Goal: Transaction & Acquisition: Purchase product/service

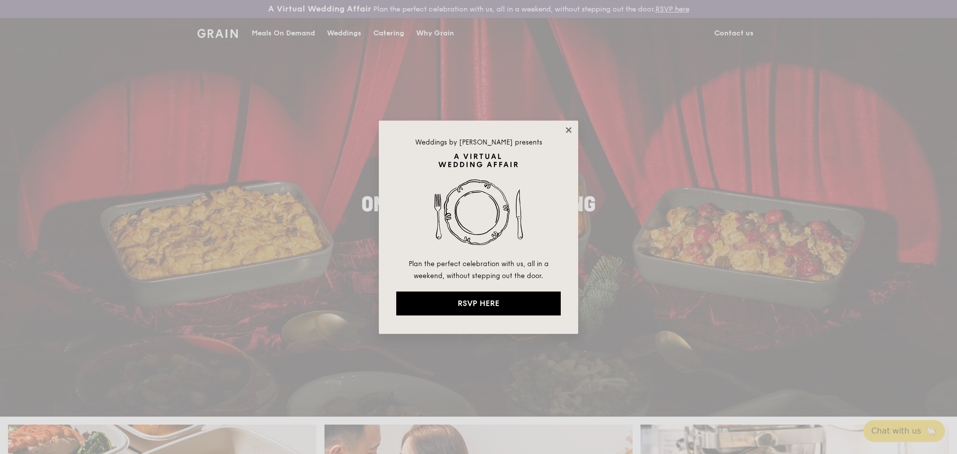
click at [571, 128] on icon at bounding box center [568, 129] width 5 height 5
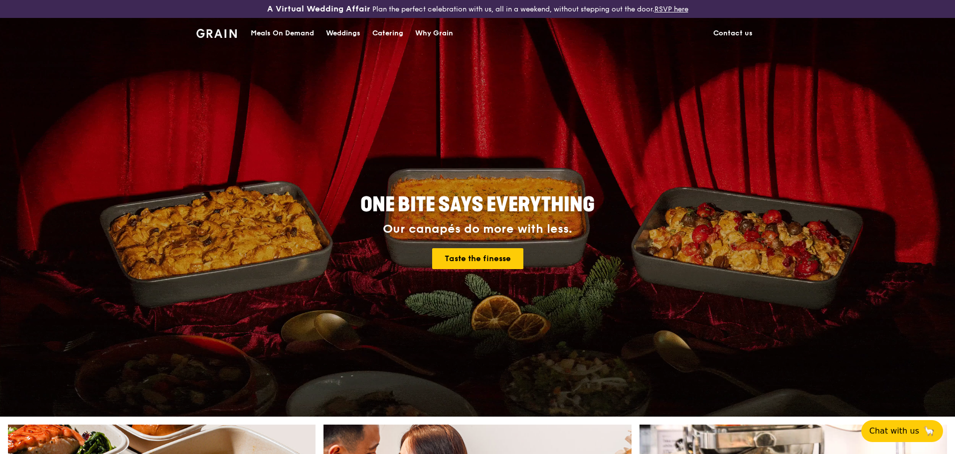
click at [273, 29] on div "Meals On Demand" at bounding box center [282, 33] width 63 height 30
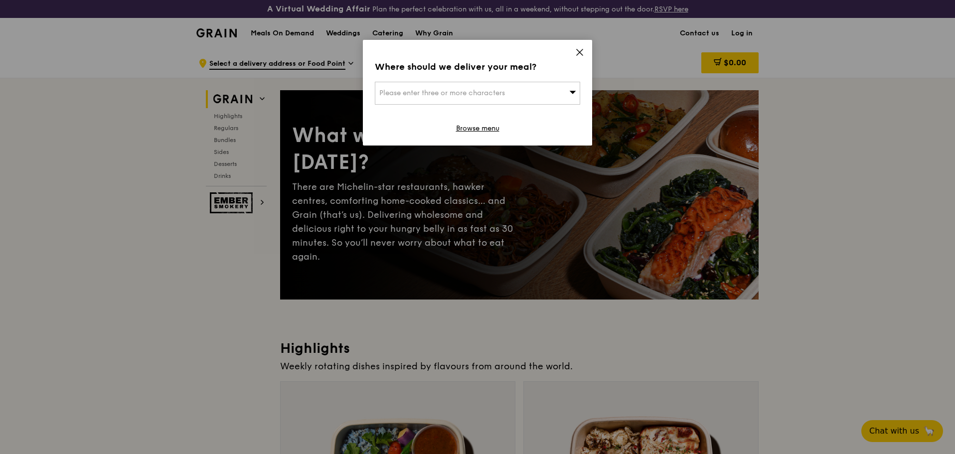
click at [585, 51] on div "Where should we deliver your meal? Please enter three or more characters Browse…" at bounding box center [477, 93] width 229 height 106
click at [583, 50] on icon at bounding box center [579, 52] width 9 height 9
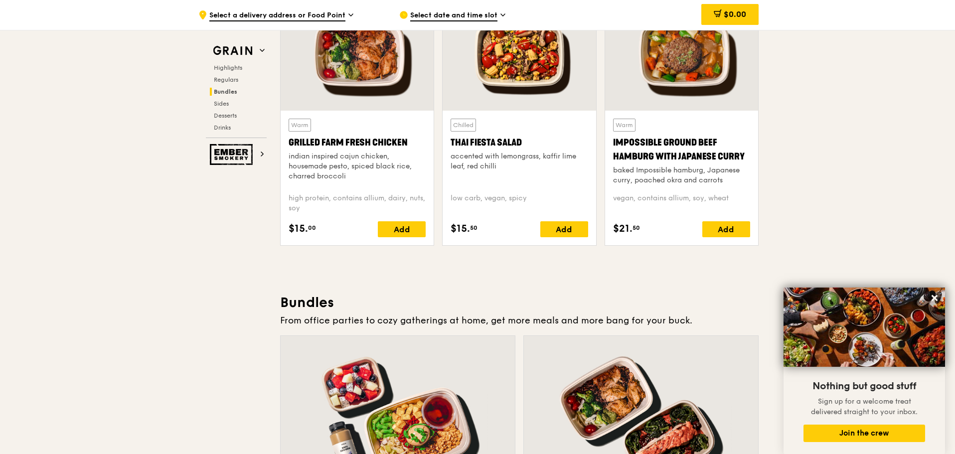
scroll to position [1196, 0]
